Goal: Task Accomplishment & Management: Use online tool/utility

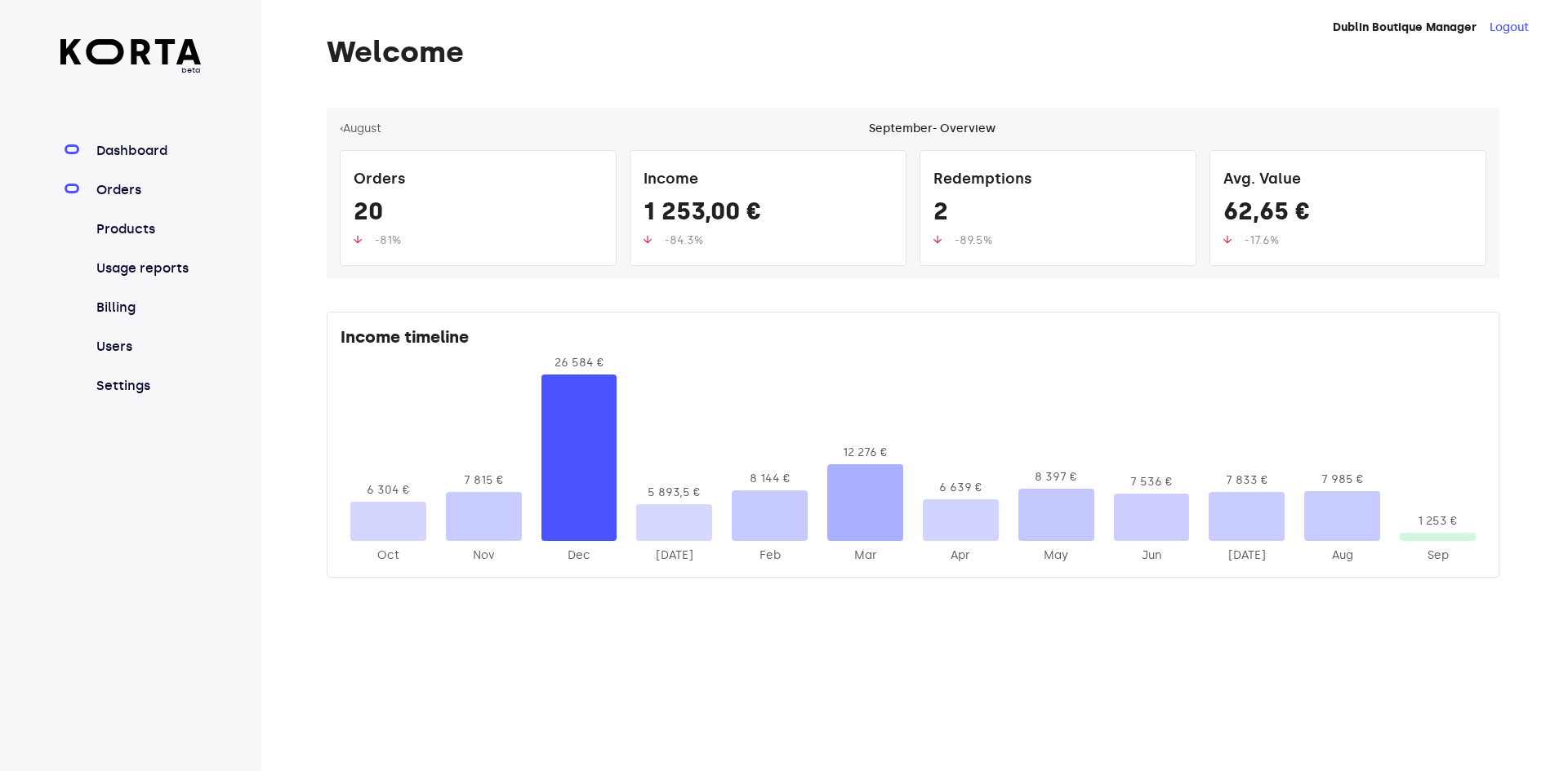
click at [138, 184] on link "Orders" at bounding box center [147, 190] width 108 height 20
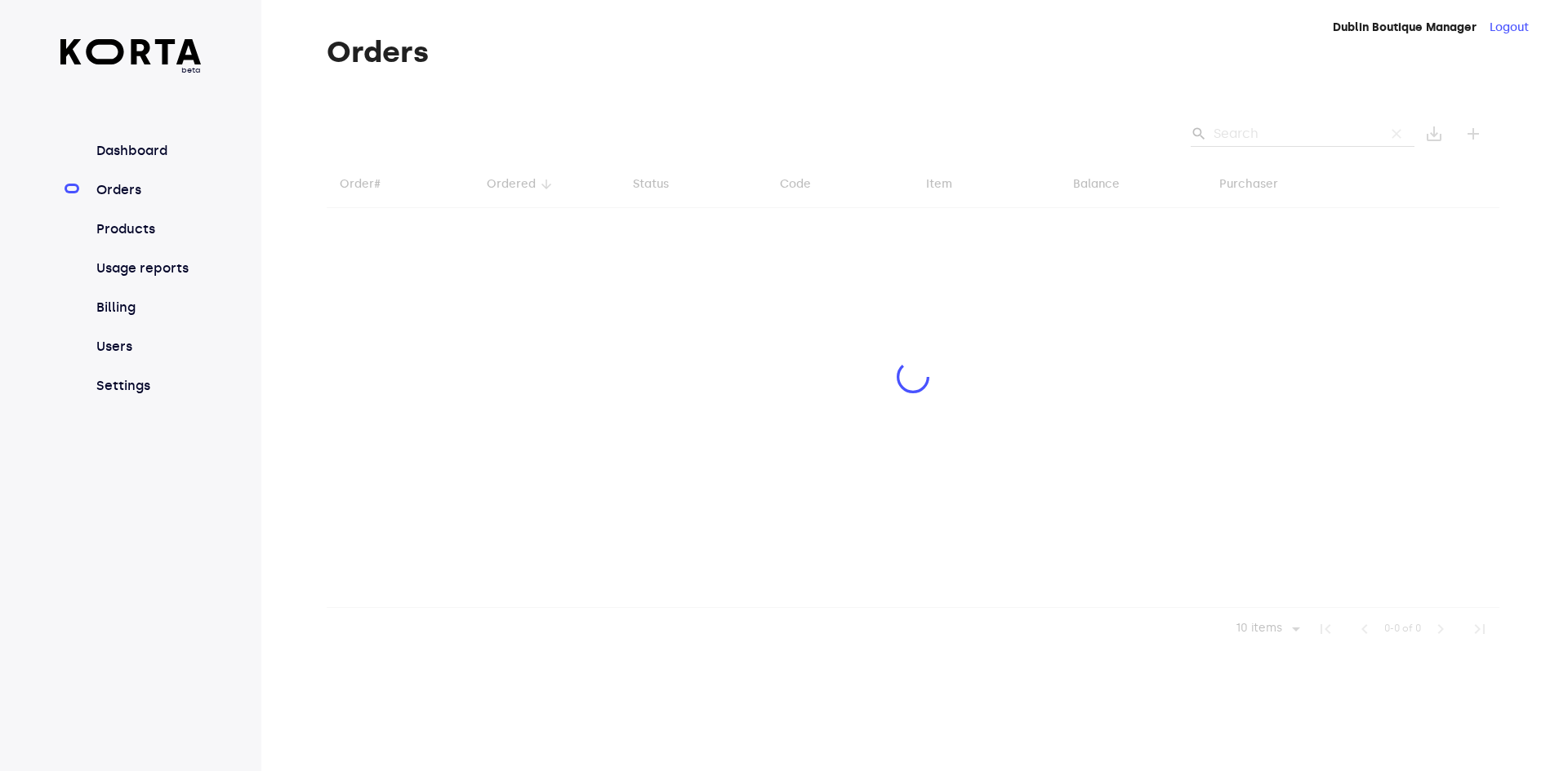
click at [1290, 131] on div at bounding box center [913, 378] width 1173 height 543
click at [1245, 133] on div at bounding box center [913, 378] width 1173 height 543
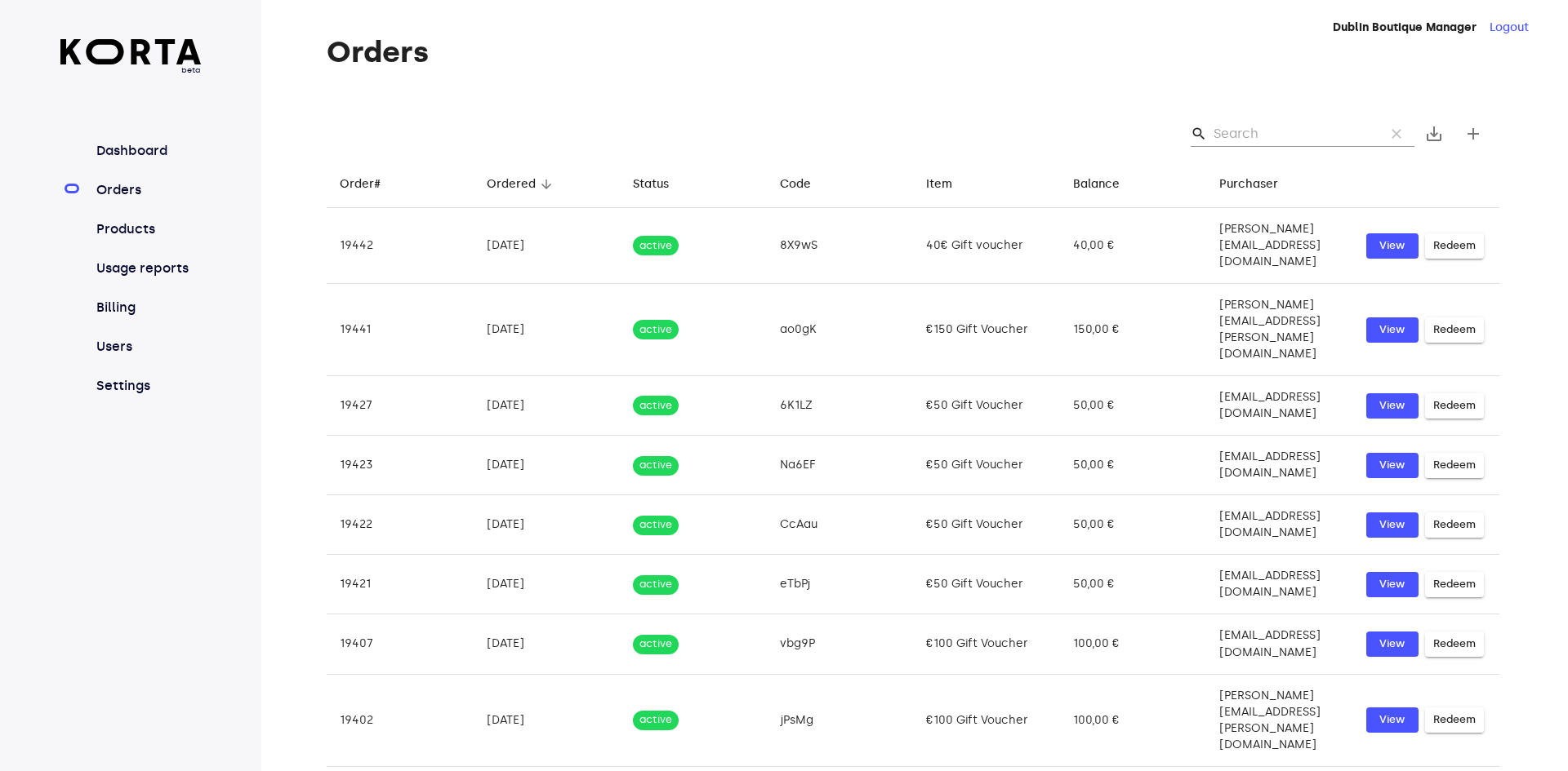
click at [1325, 131] on input "Search" at bounding box center [1293, 133] width 158 height 26
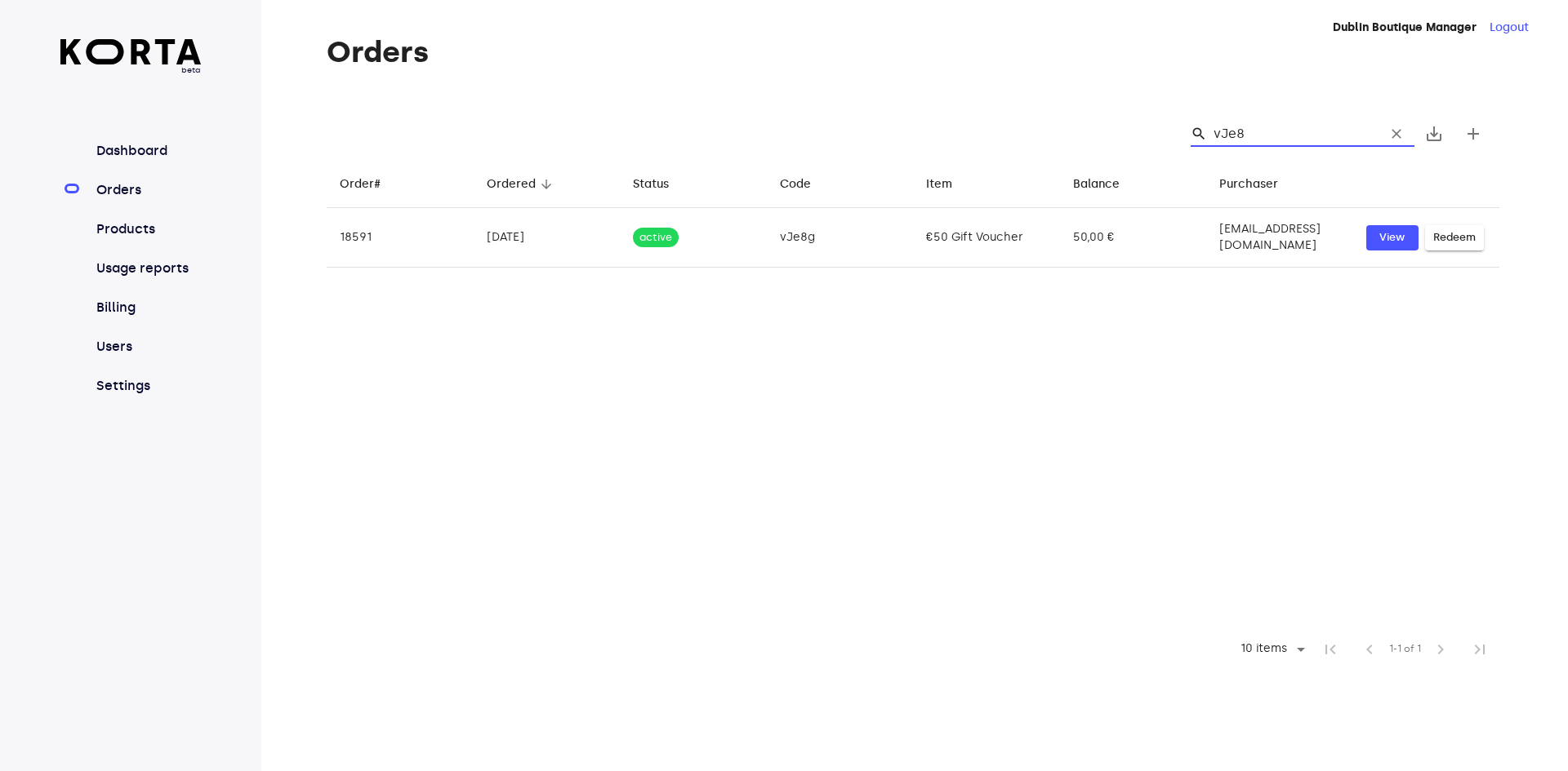
type input "vJe8g"
drag, startPoint x: 1267, startPoint y: 130, endPoint x: 1214, endPoint y: 125, distance: 53.2
click at [1214, 125] on div "search vJe8g clear" at bounding box center [1302, 133] width 224 height 26
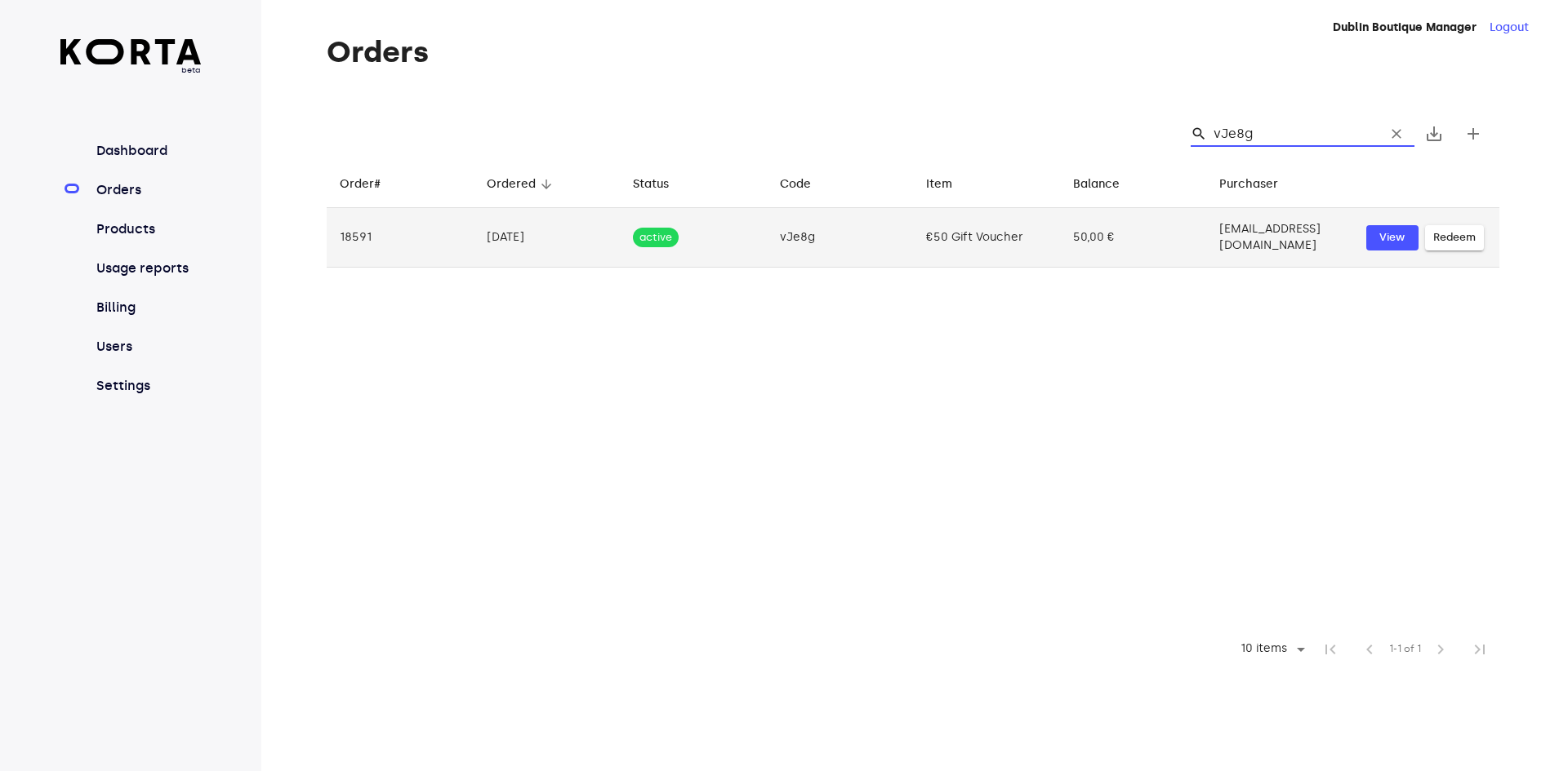
click at [1452, 237] on span "Redeem" at bounding box center [1454, 237] width 43 height 19
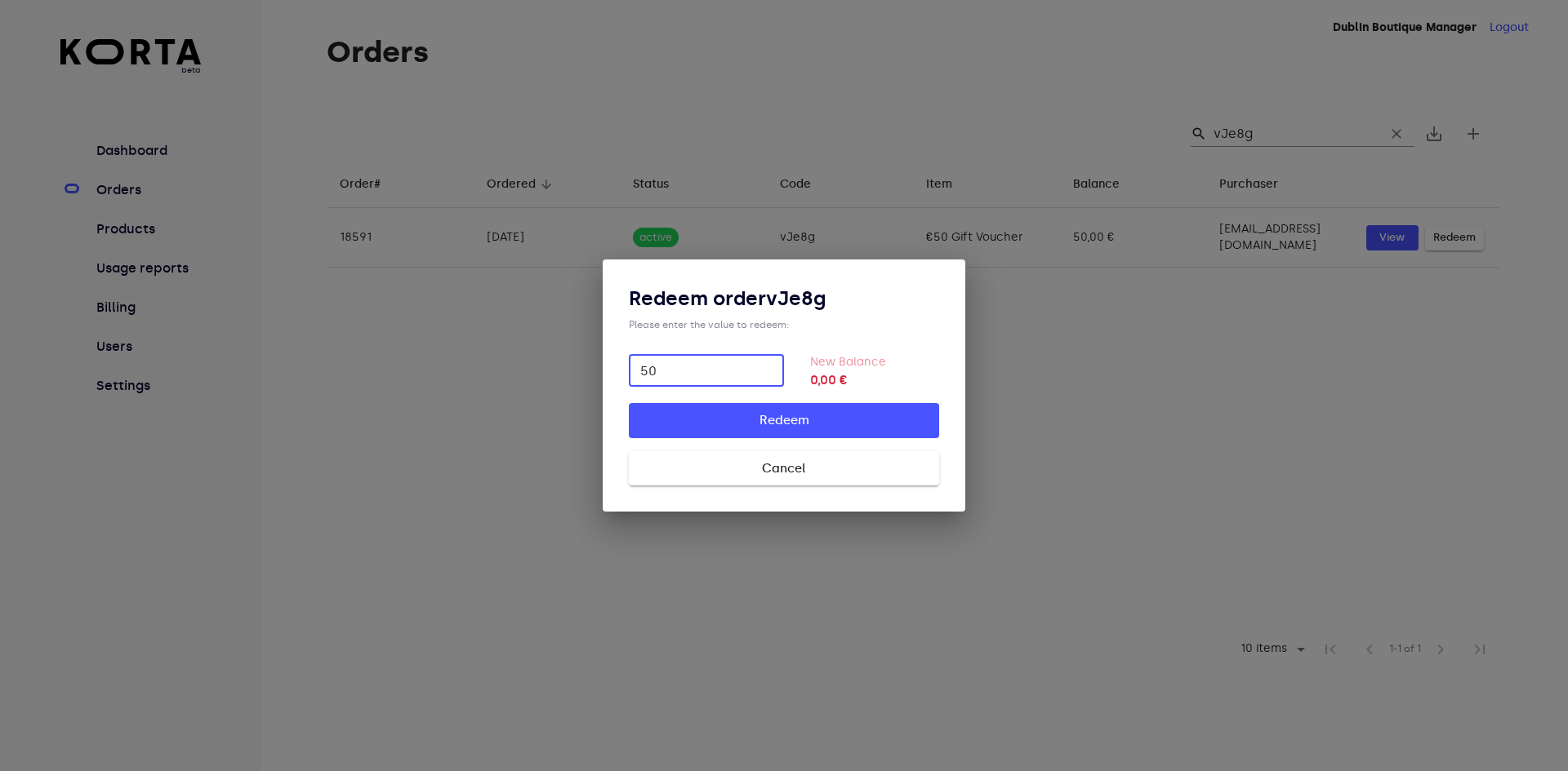
type input "50"
click at [886, 417] on span "Redeem" at bounding box center [784, 420] width 258 height 21
